Goal: Task Accomplishment & Management: Manage account settings

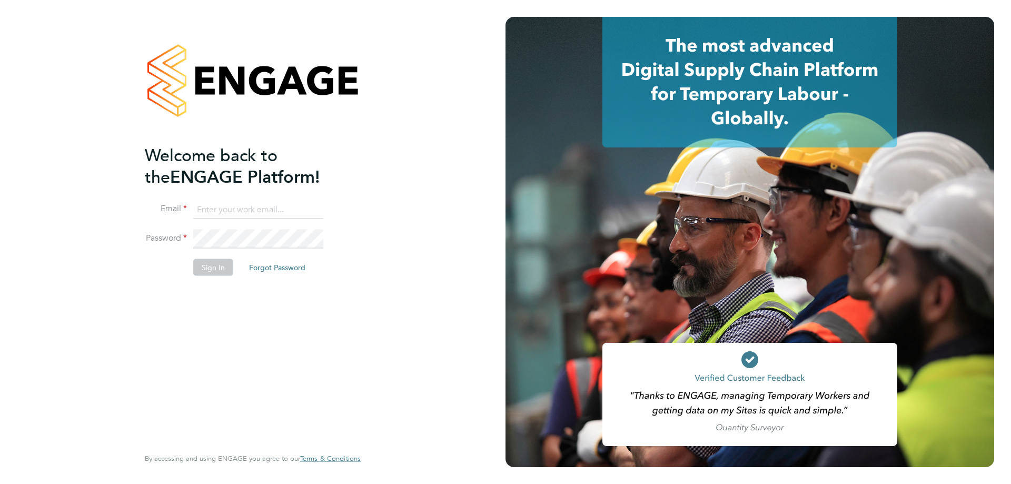
type input "[PERSON_NAME][EMAIL_ADDRESS][PERSON_NAME][DOMAIN_NAME]"
click at [222, 268] on button "Sign In" at bounding box center [213, 267] width 40 height 17
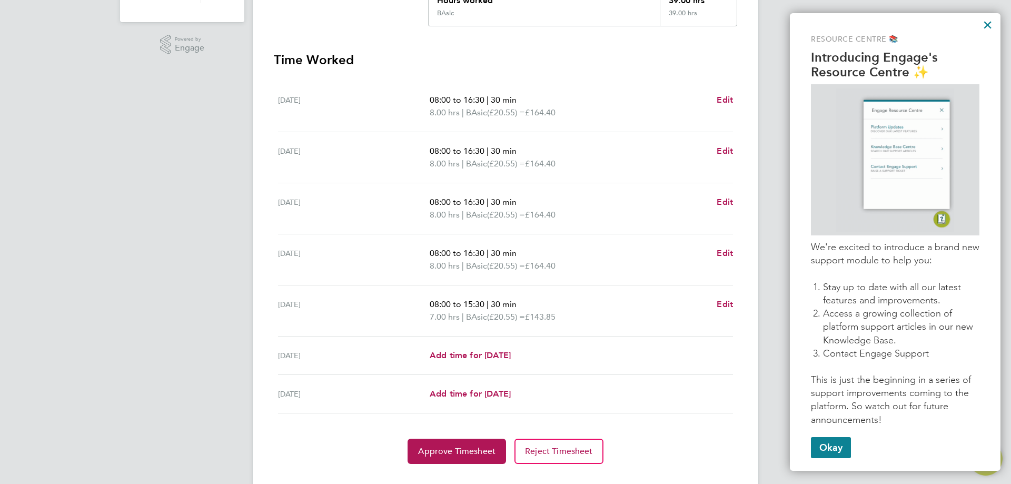
scroll to position [285, 0]
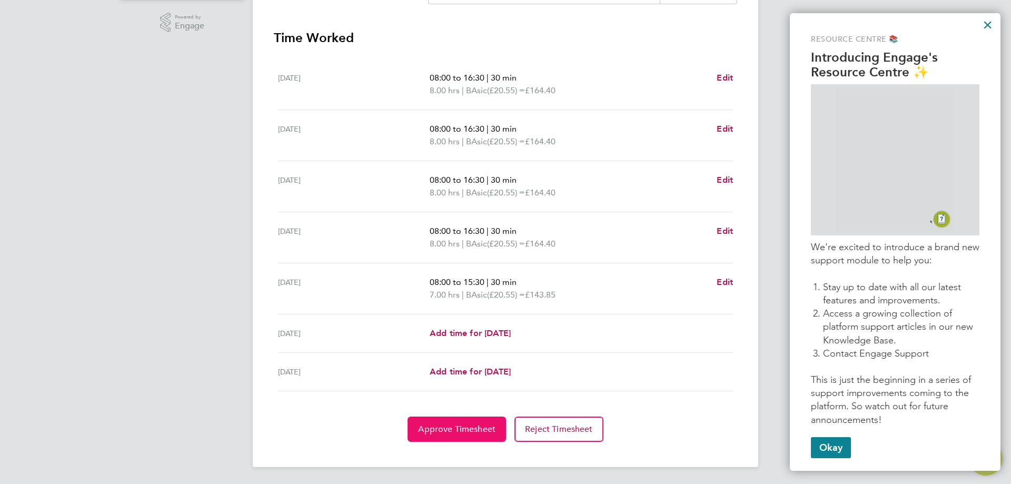
click at [480, 424] on span "Approve Timesheet" at bounding box center [456, 429] width 77 height 11
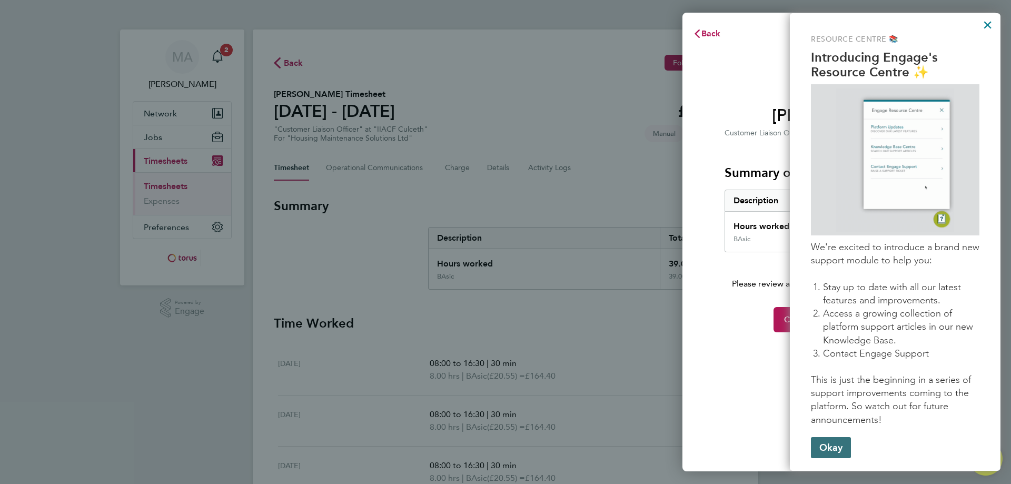
click at [834, 448] on button "Okay" at bounding box center [831, 447] width 40 height 21
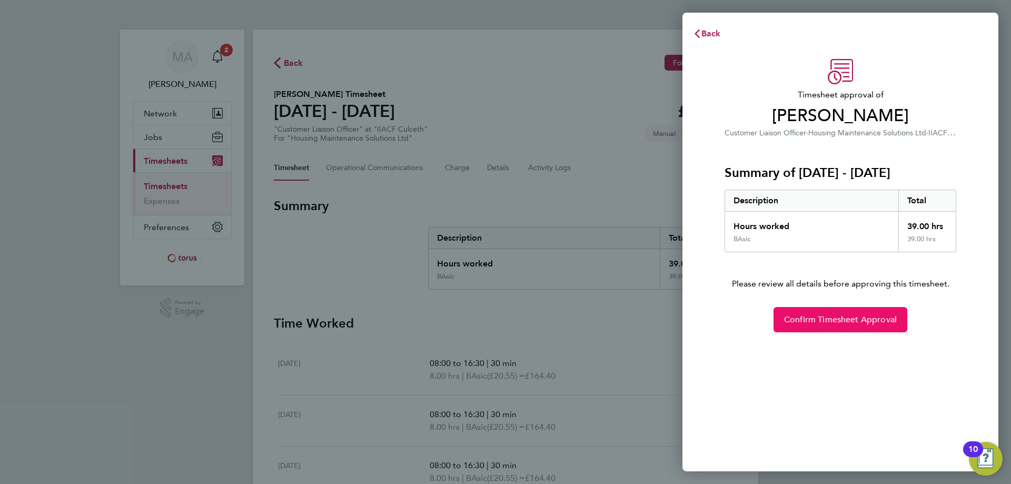
click at [860, 323] on span "Confirm Timesheet Approval" at bounding box center [840, 319] width 113 height 11
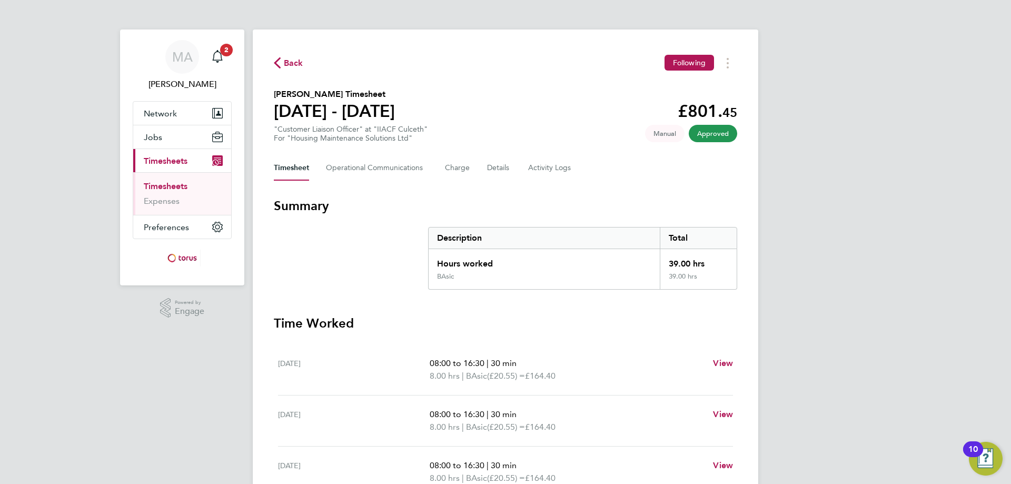
click at [164, 159] on span "Timesheets" at bounding box center [166, 161] width 44 height 10
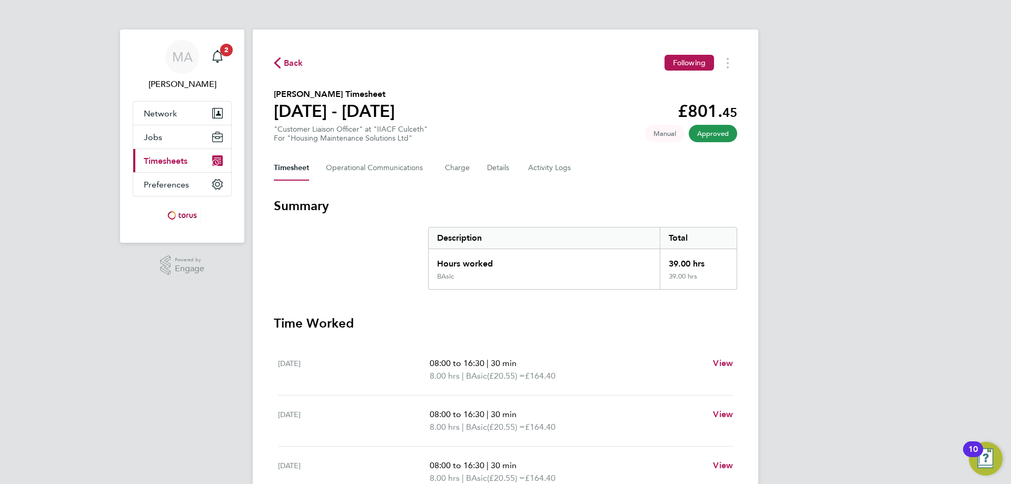
click at [180, 166] on button "Current page: Timesheets" at bounding box center [182, 160] width 98 height 23
